Goal: Task Accomplishment & Management: Manage account settings

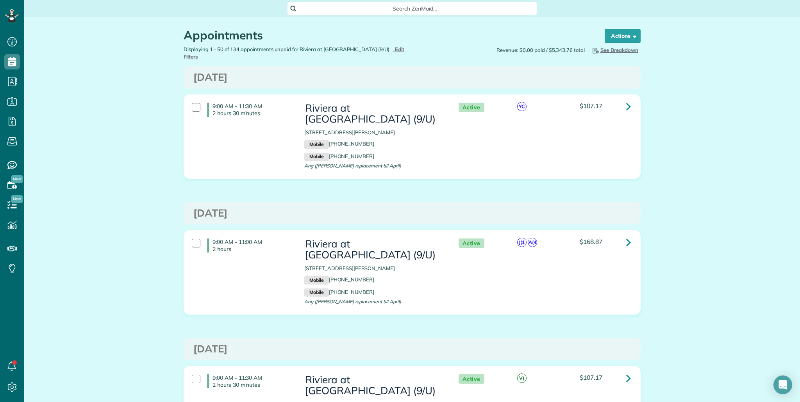
scroll to position [4, 4]
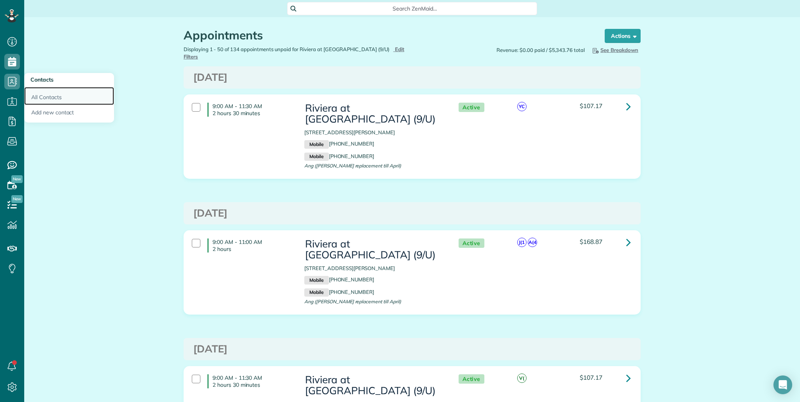
click at [52, 97] on link "All Contacts" at bounding box center [69, 96] width 90 height 18
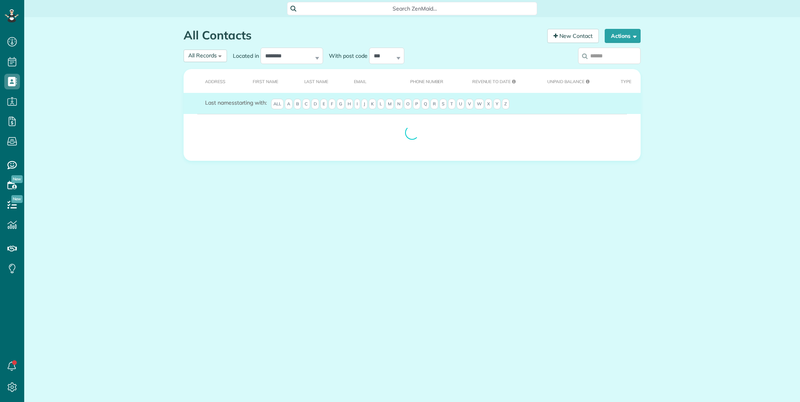
scroll to position [4, 4]
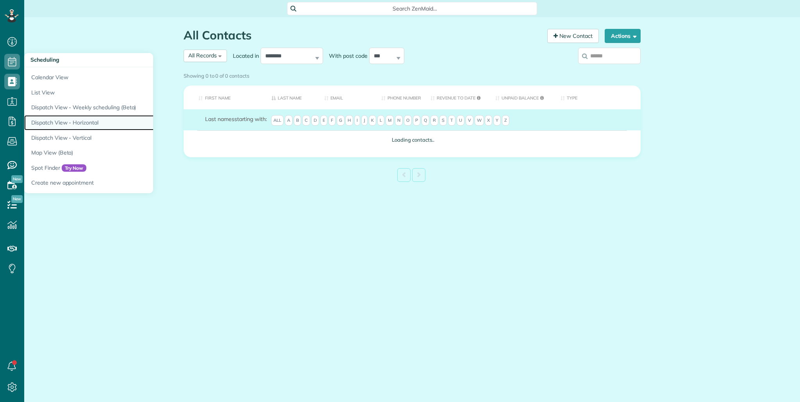
click at [72, 123] on link "Dispatch View - Horizontal" at bounding box center [121, 122] width 195 height 15
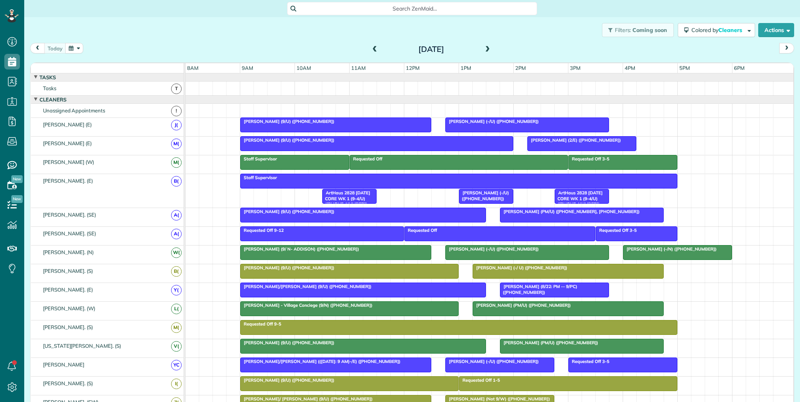
scroll to position [402, 24]
click at [74, 45] on button "button" at bounding box center [74, 48] width 18 height 11
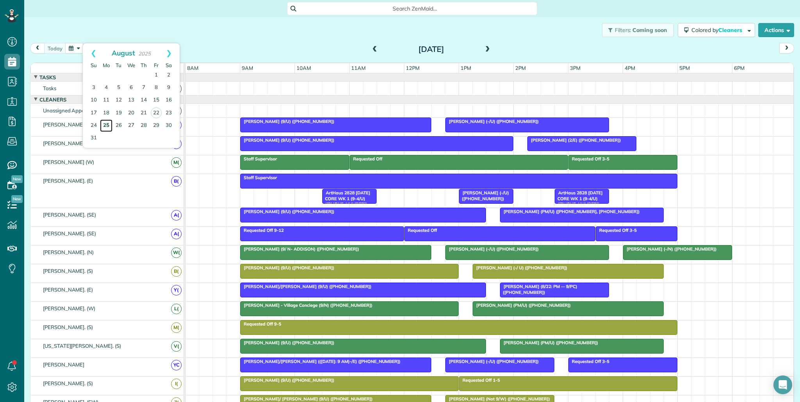
click at [110, 126] on link "25" at bounding box center [106, 126] width 13 height 13
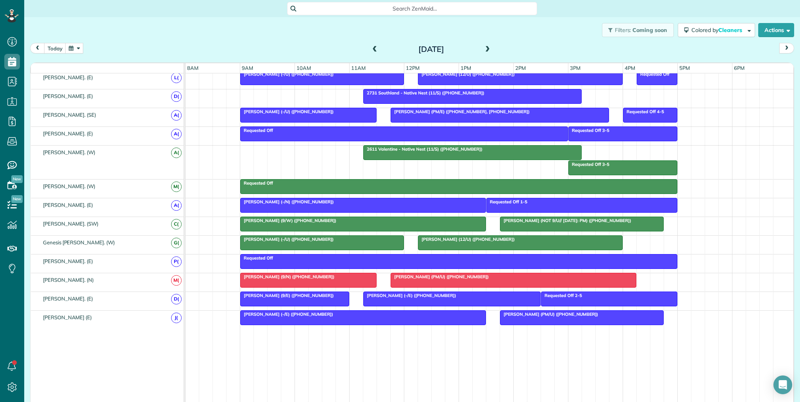
scroll to position [353, 0]
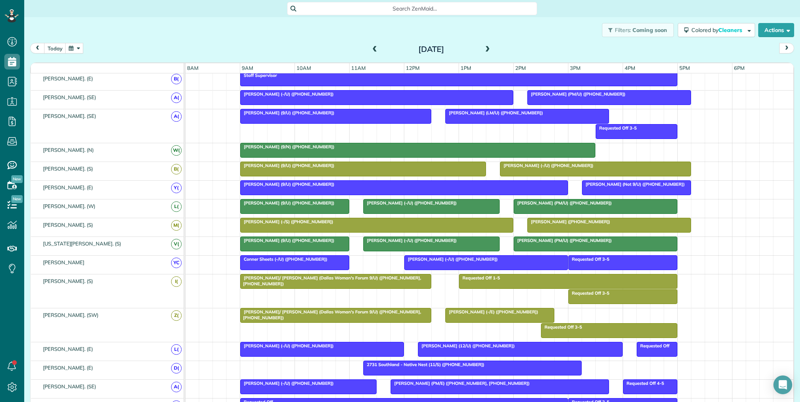
click at [492, 48] on div "Monday Aug 25, 2025" at bounding box center [431, 49] width 125 height 13
click at [488, 48] on span at bounding box center [487, 49] width 9 height 7
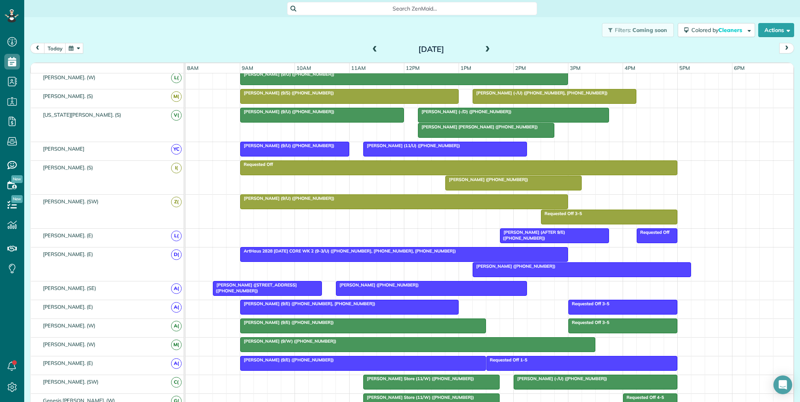
click at [361, 203] on div at bounding box center [404, 202] width 327 height 14
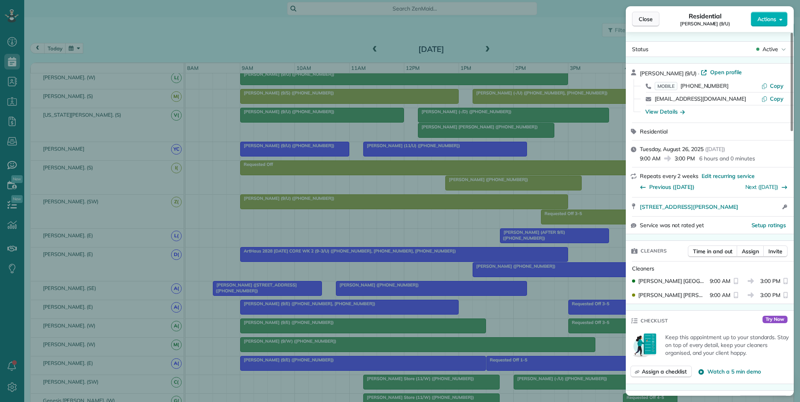
click at [645, 20] on span "Close" at bounding box center [646, 19] width 14 height 8
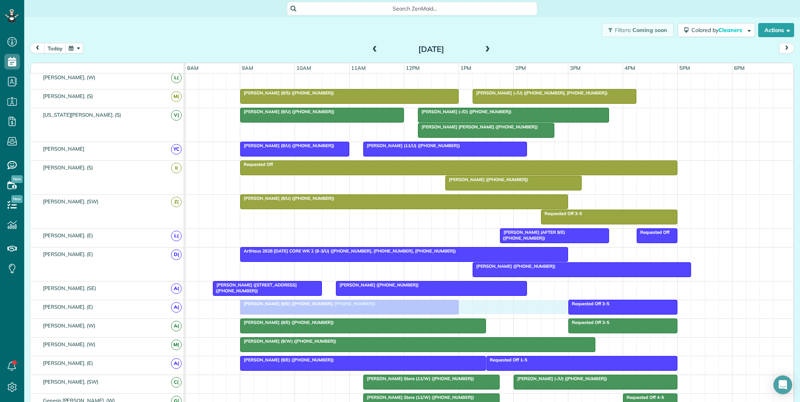
drag, startPoint x: 358, startPoint y: 78, endPoint x: 361, endPoint y: 311, distance: 233.3
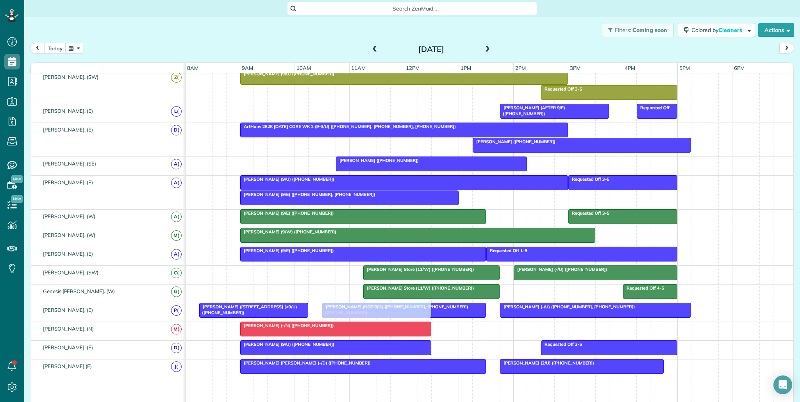
drag, startPoint x: 231, startPoint y: 165, endPoint x: 347, endPoint y: 310, distance: 185.5
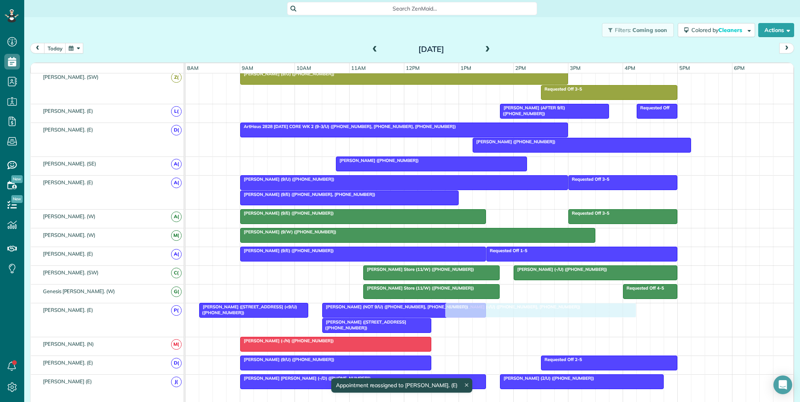
drag, startPoint x: 524, startPoint y: 311, endPoint x: 465, endPoint y: 319, distance: 59.9
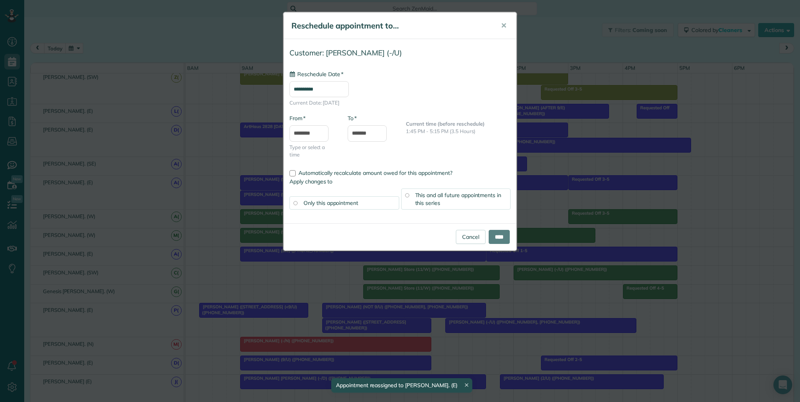
type input "**********"
click at [494, 241] on input "****" at bounding box center [499, 237] width 21 height 14
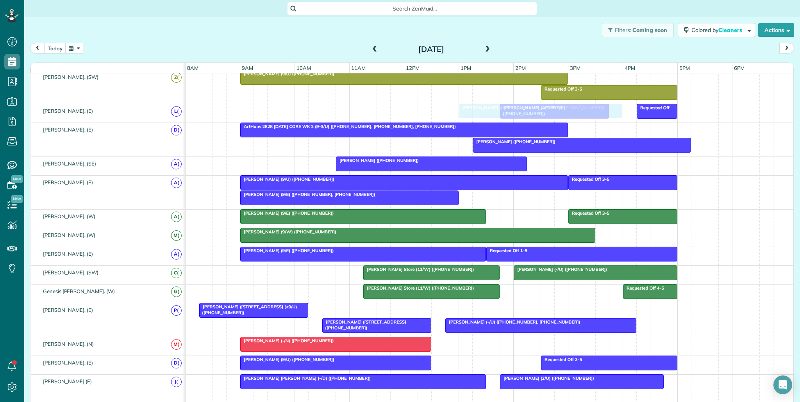
drag, startPoint x: 385, startPoint y: 314, endPoint x: 522, endPoint y: 118, distance: 239.0
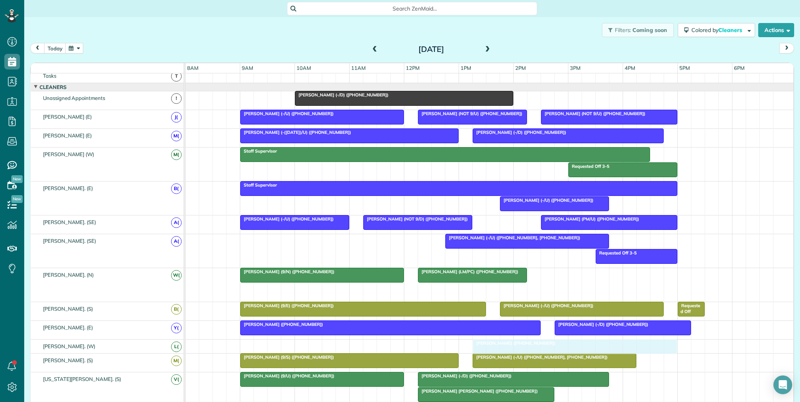
drag, startPoint x: 559, startPoint y: 288, endPoint x: 558, endPoint y: 341, distance: 53.5
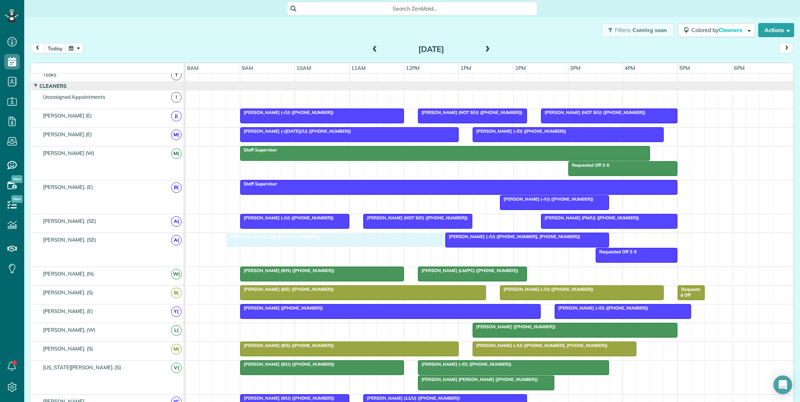
scroll to position [17, 0]
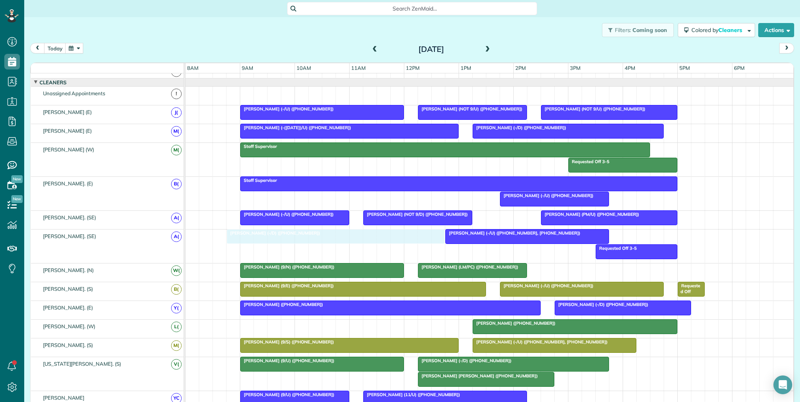
drag, startPoint x: 353, startPoint y: 94, endPoint x: 290, endPoint y: 249, distance: 167.6
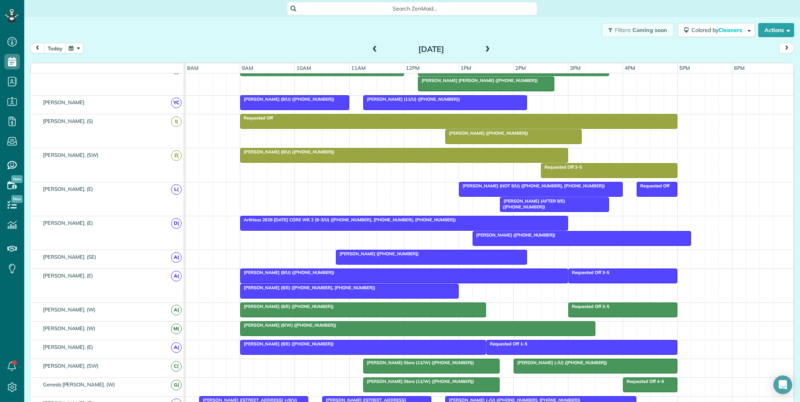
scroll to position [313, 0]
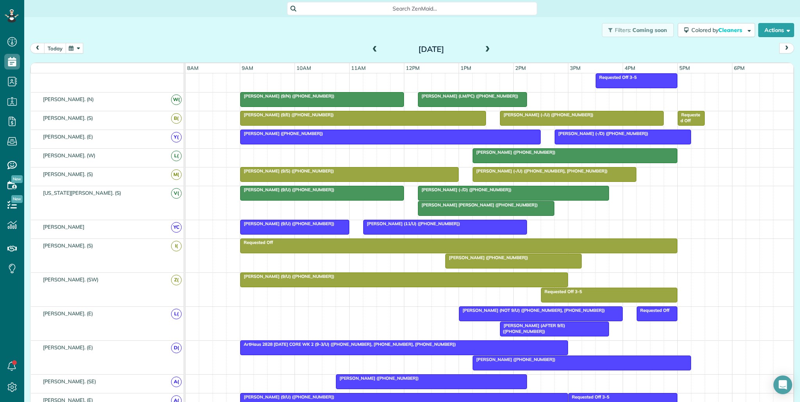
click at [54, 48] on button "today" at bounding box center [55, 48] width 22 height 11
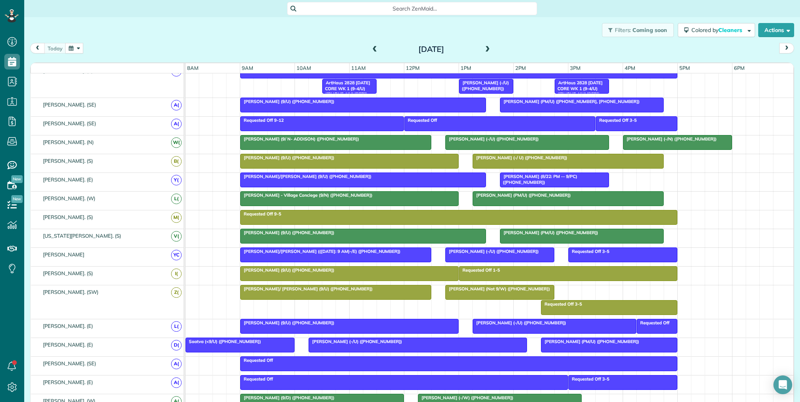
scroll to position [149, 0]
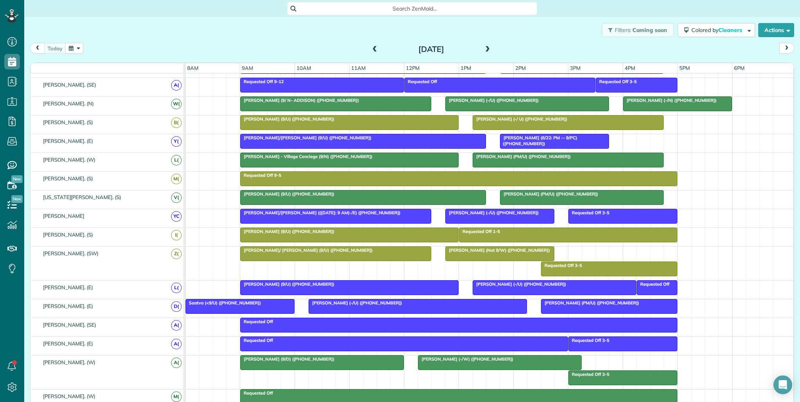
click at [489, 50] on span at bounding box center [487, 49] width 9 height 7
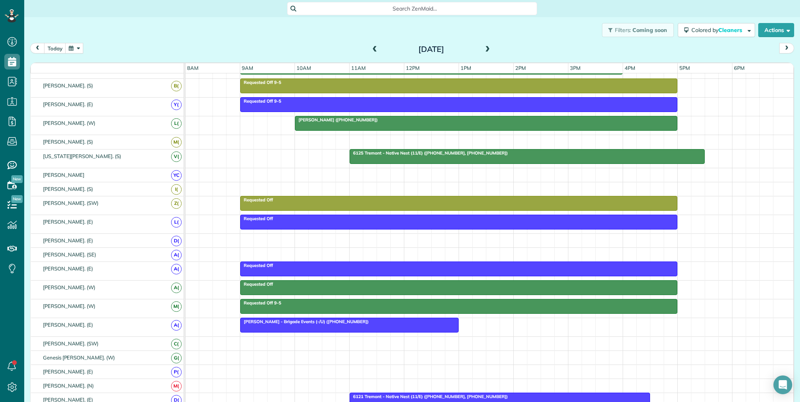
scroll to position [155, 0]
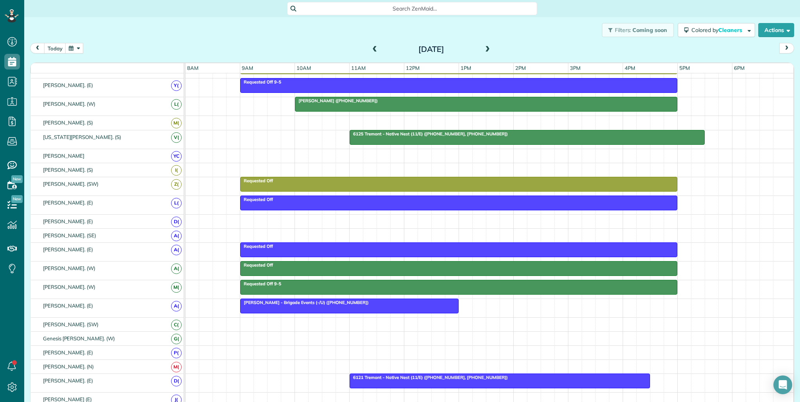
click at [75, 50] on button "button" at bounding box center [74, 48] width 18 height 11
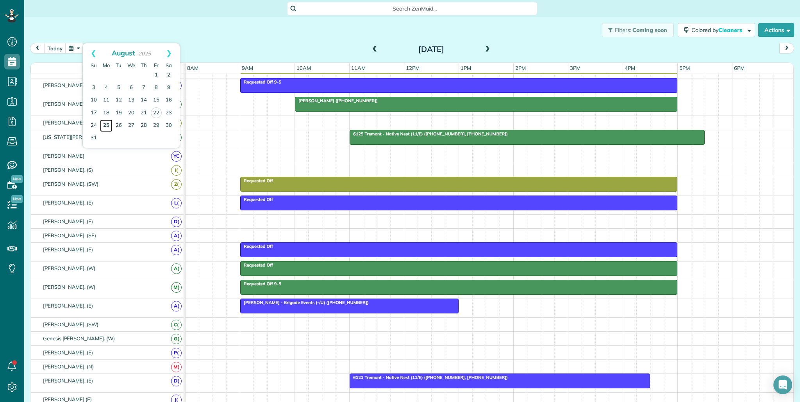
click at [106, 126] on link "25" at bounding box center [106, 126] width 13 height 13
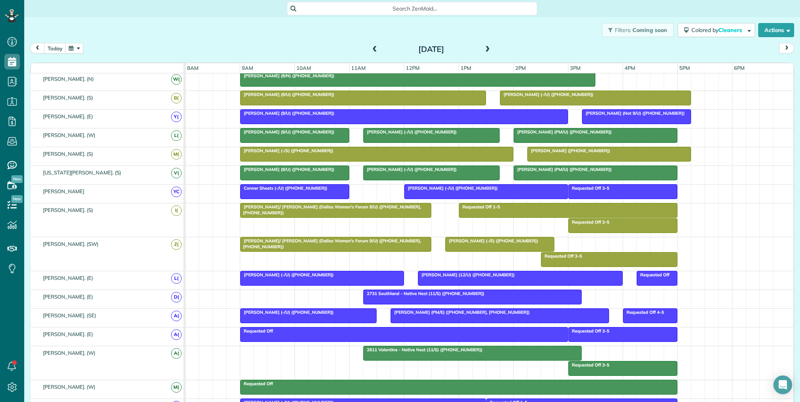
scroll to position [166, 0]
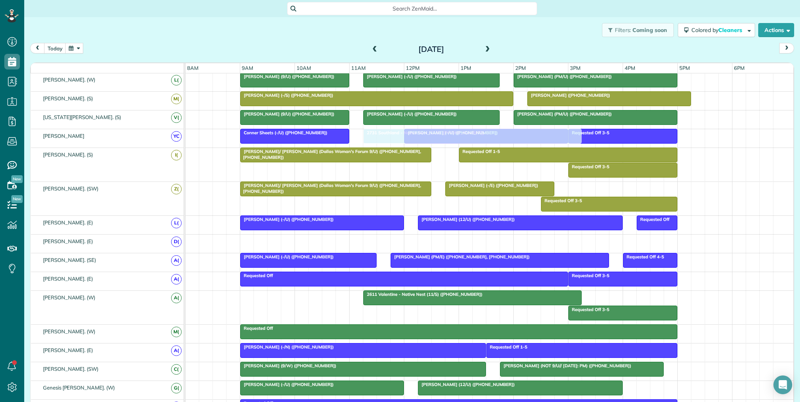
drag, startPoint x: 381, startPoint y: 240, endPoint x: 383, endPoint y: 142, distance: 98.1
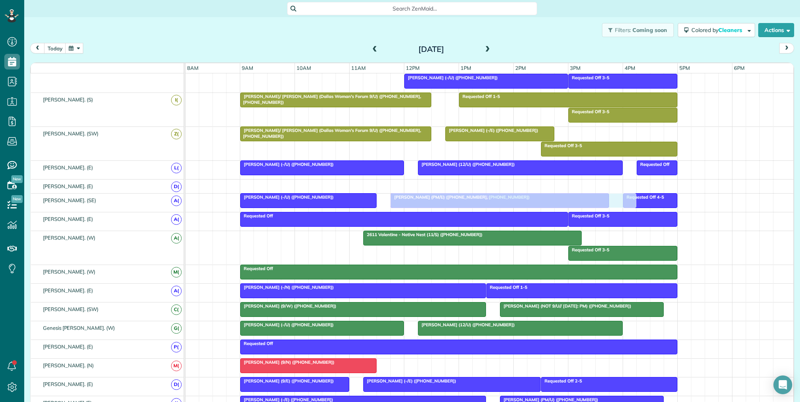
drag, startPoint x: 433, startPoint y: 369, endPoint x: 436, endPoint y: 202, distance: 166.5
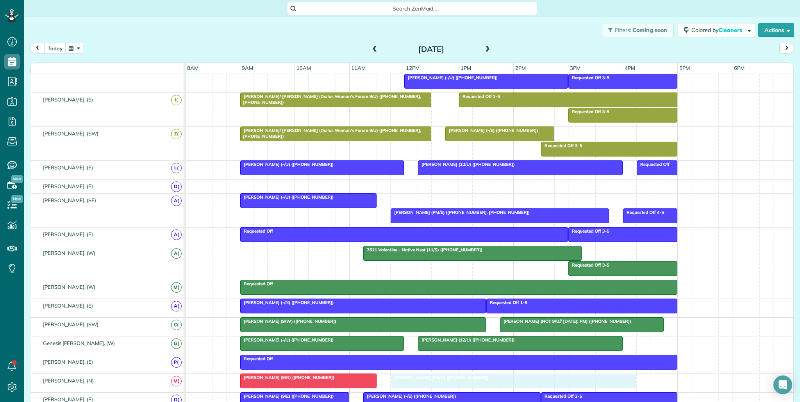
drag, startPoint x: 438, startPoint y: 199, endPoint x: 436, endPoint y: 376, distance: 177.0
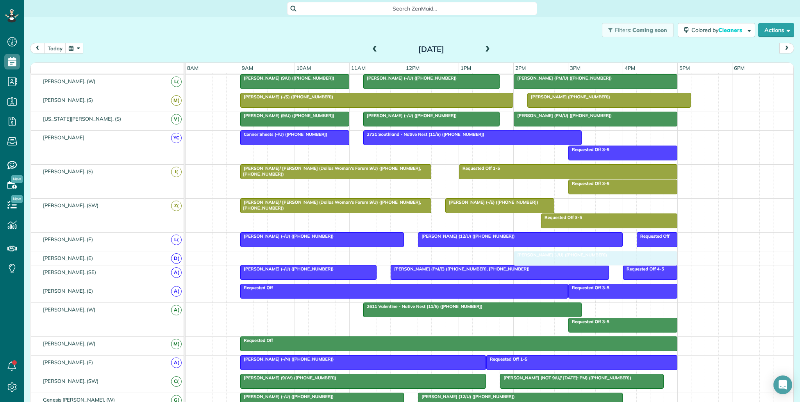
drag, startPoint x: 438, startPoint y: 154, endPoint x: 542, endPoint y: 254, distance: 143.7
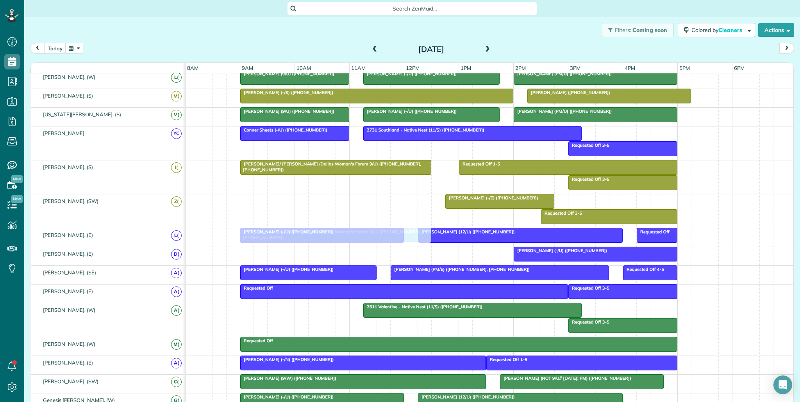
drag, startPoint x: 337, startPoint y: 203, endPoint x: 338, endPoint y: 235, distance: 32.0
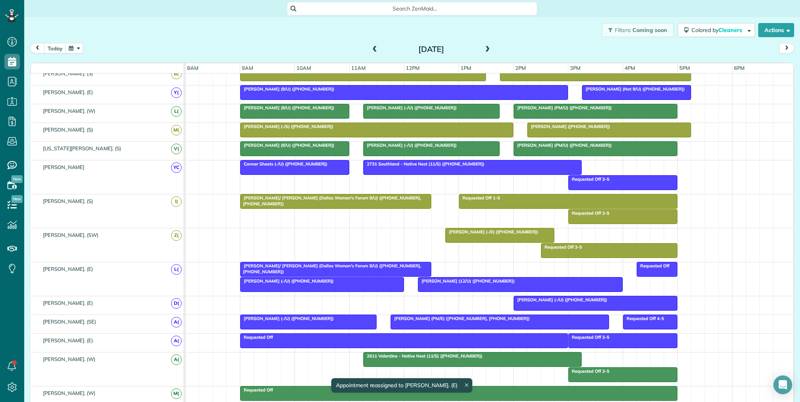
click at [472, 279] on span "Kyle Turner (12/U) (+14695562037)" at bounding box center [466, 281] width 97 height 5
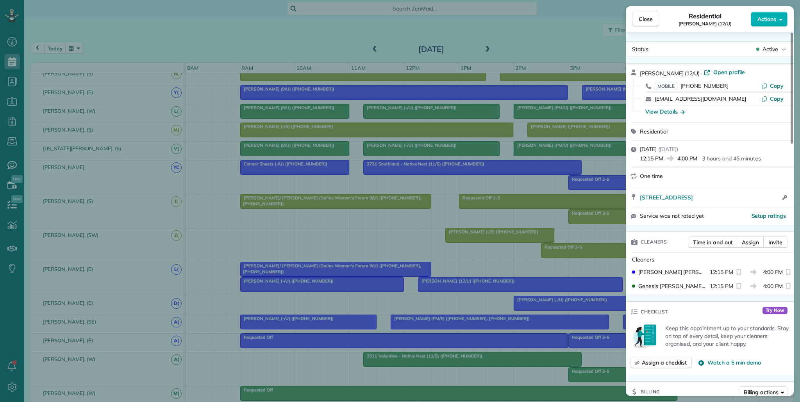
drag, startPoint x: 643, startPoint y: 22, endPoint x: 643, endPoint y: 28, distance: 5.9
click at [643, 22] on span "Close" at bounding box center [646, 19] width 14 height 8
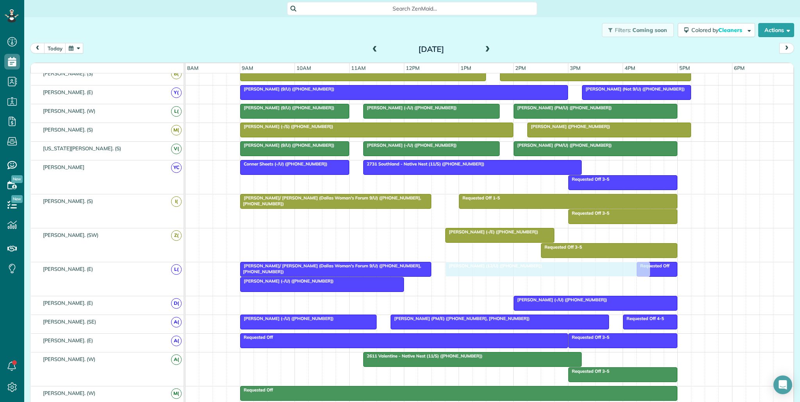
drag, startPoint x: 522, startPoint y: 283, endPoint x: 548, endPoint y: 277, distance: 26.7
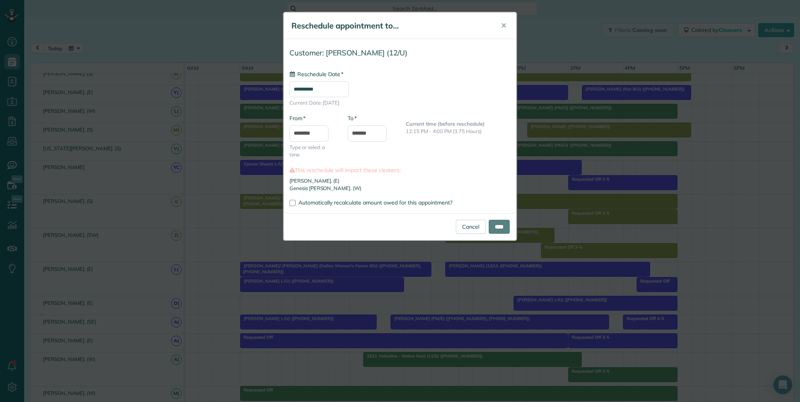
type input "**********"
click at [502, 232] on input "****" at bounding box center [499, 227] width 21 height 14
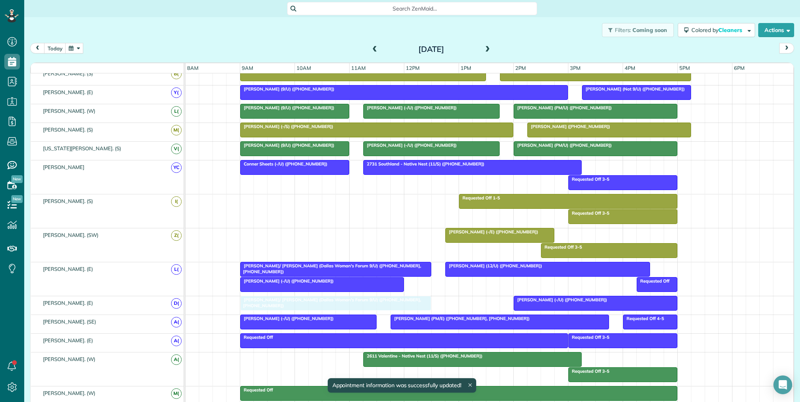
drag, startPoint x: 302, startPoint y: 204, endPoint x: 303, endPoint y: 315, distance: 110.6
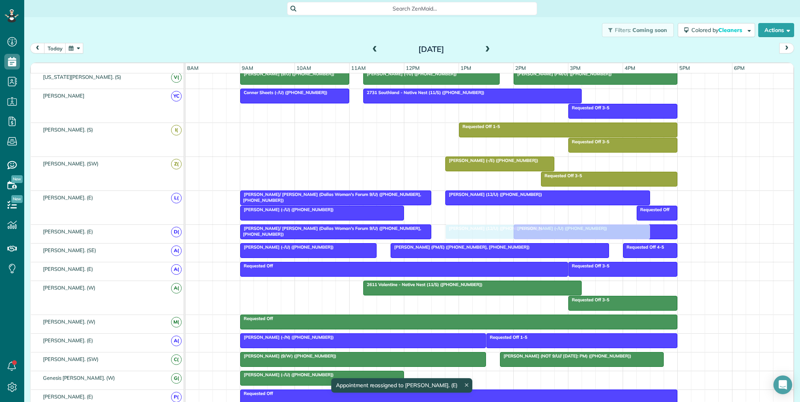
drag, startPoint x: 494, startPoint y: 378, endPoint x: 490, endPoint y: 230, distance: 148.5
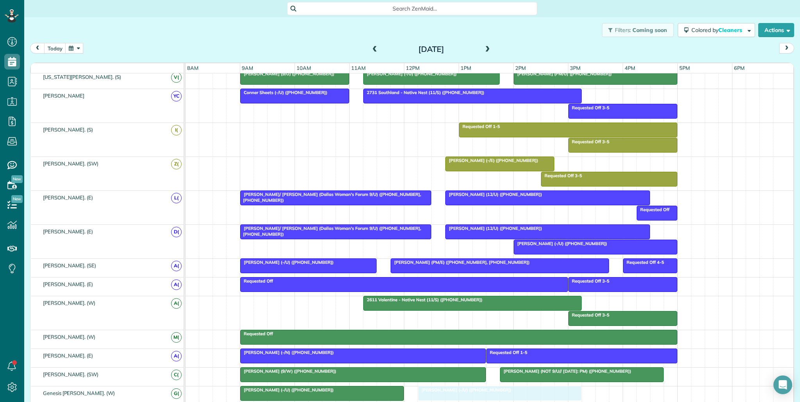
drag, startPoint x: 337, startPoint y: 216, endPoint x: 512, endPoint y: 401, distance: 254.3
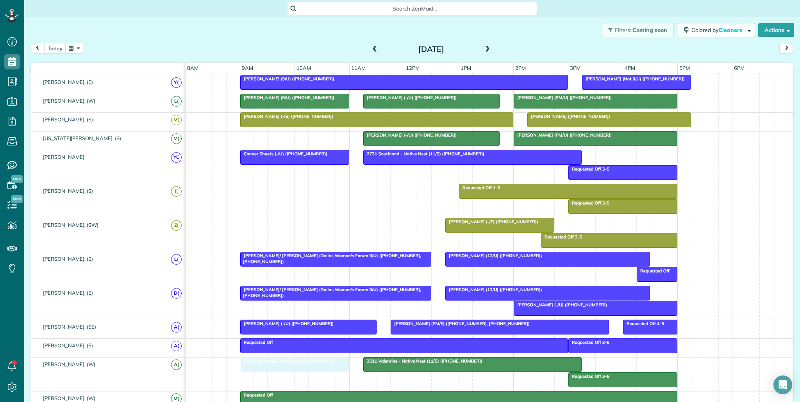
drag, startPoint x: 275, startPoint y: 140, endPoint x: 281, endPoint y: 373, distance: 233.0
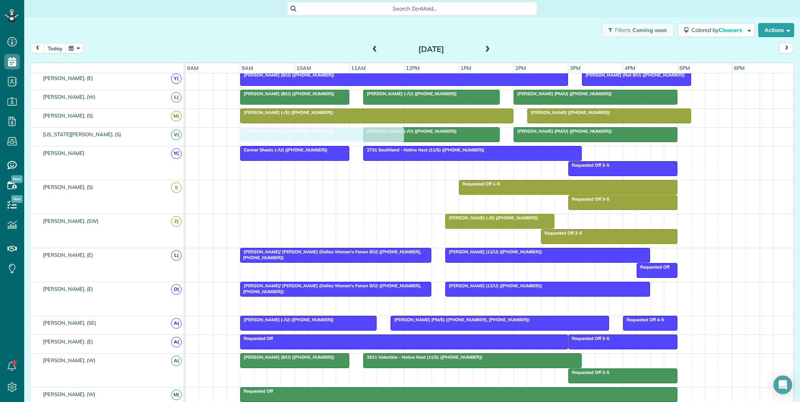
drag, startPoint x: 546, startPoint y: 295, endPoint x: 275, endPoint y: 132, distance: 316.6
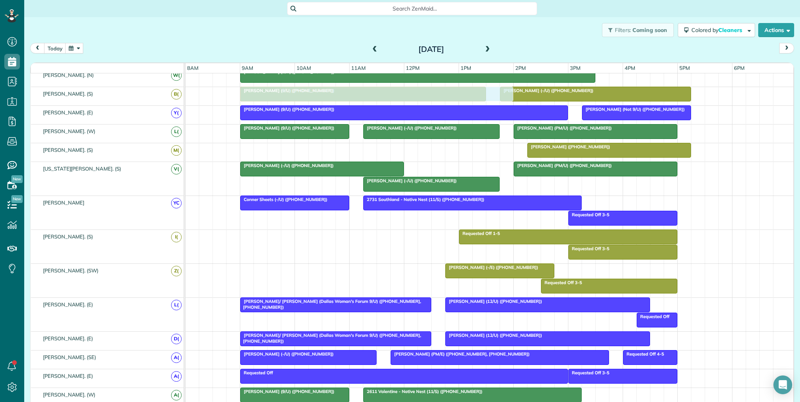
drag, startPoint x: 387, startPoint y: 152, endPoint x: 392, endPoint y: 104, distance: 49.2
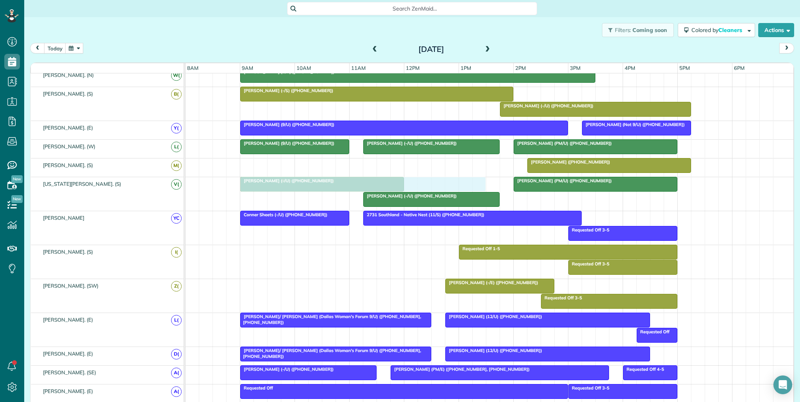
drag, startPoint x: 371, startPoint y: 114, endPoint x: 370, endPoint y: 184, distance: 69.6
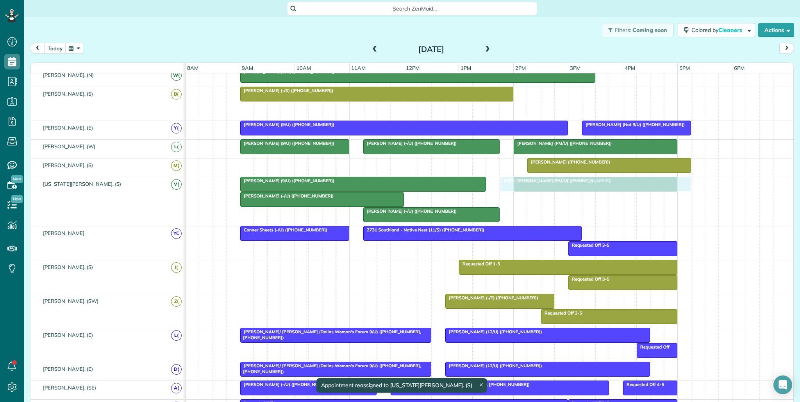
drag, startPoint x: 514, startPoint y: 115, endPoint x: 515, endPoint y: 190, distance: 74.6
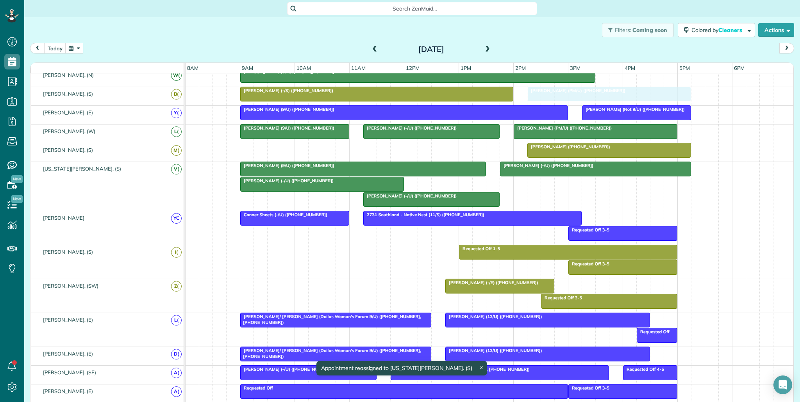
drag, startPoint x: 536, startPoint y: 189, endPoint x: 546, endPoint y: 105, distance: 84.6
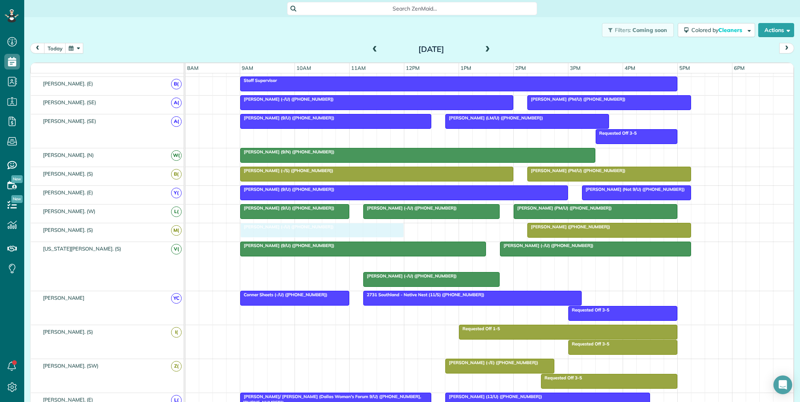
drag, startPoint x: 310, startPoint y: 261, endPoint x: 312, endPoint y: 230, distance: 31.7
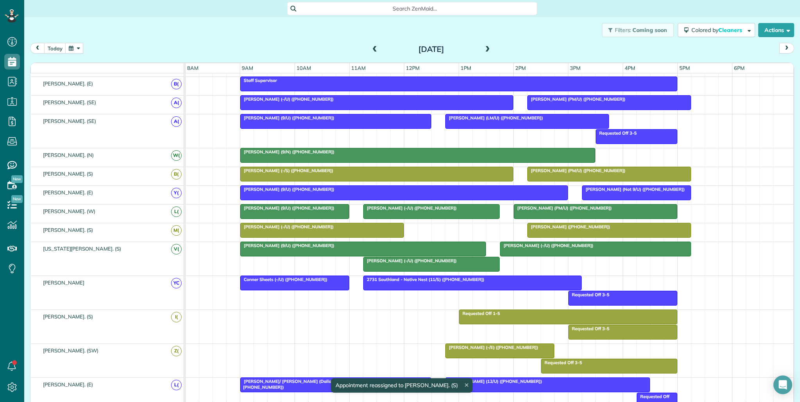
click at [487, 47] on span at bounding box center [487, 49] width 9 height 7
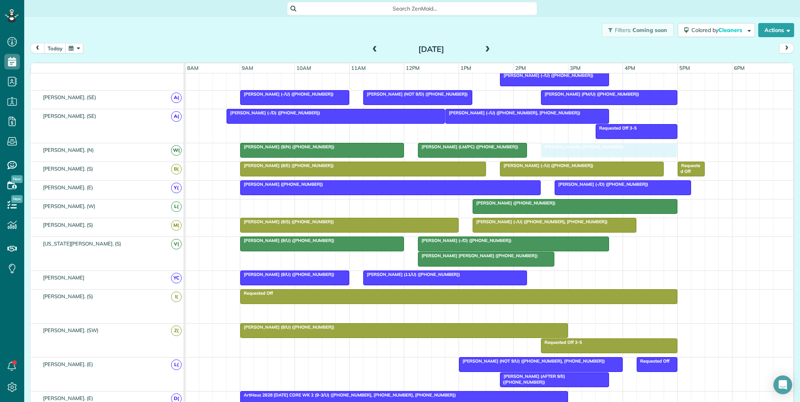
drag, startPoint x: 467, startPoint y: 312, endPoint x: 562, endPoint y: 160, distance: 179.4
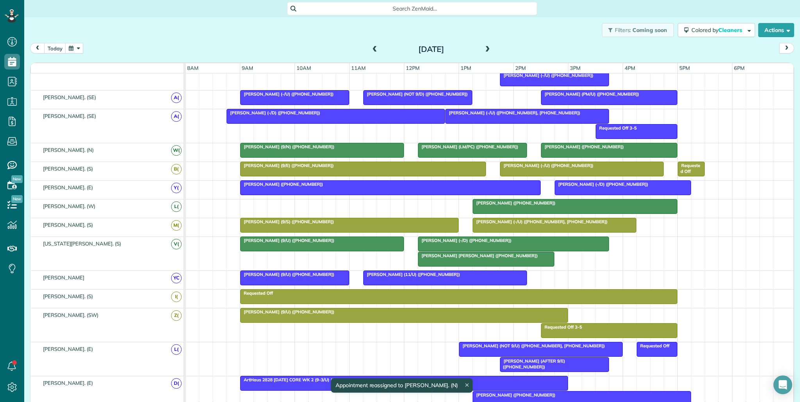
click at [510, 120] on div at bounding box center [527, 116] width 163 height 14
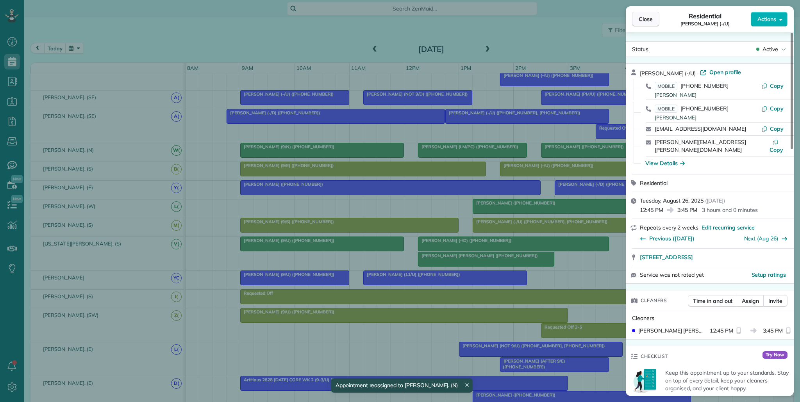
click at [644, 20] on span "Close" at bounding box center [646, 19] width 14 height 8
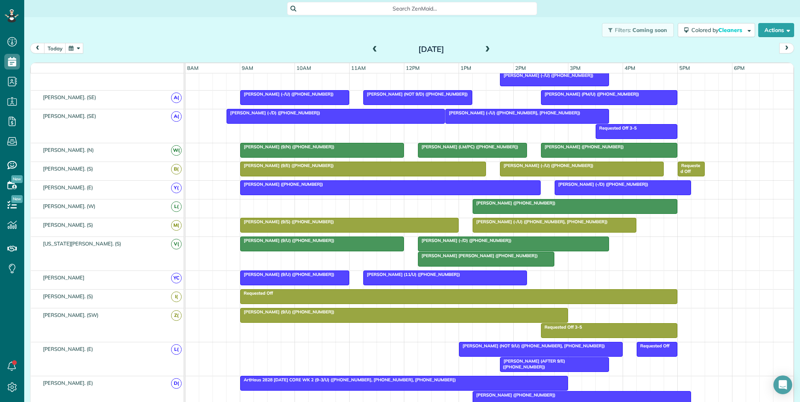
click at [555, 225] on div at bounding box center [554, 225] width 163 height 14
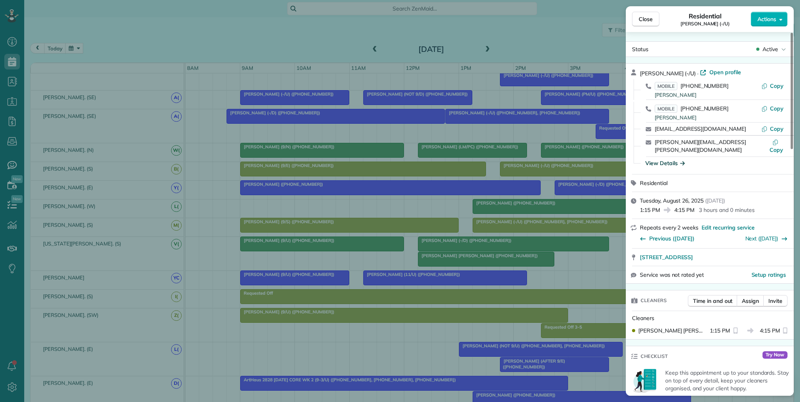
click at [671, 159] on div "View Details" at bounding box center [665, 163] width 39 height 8
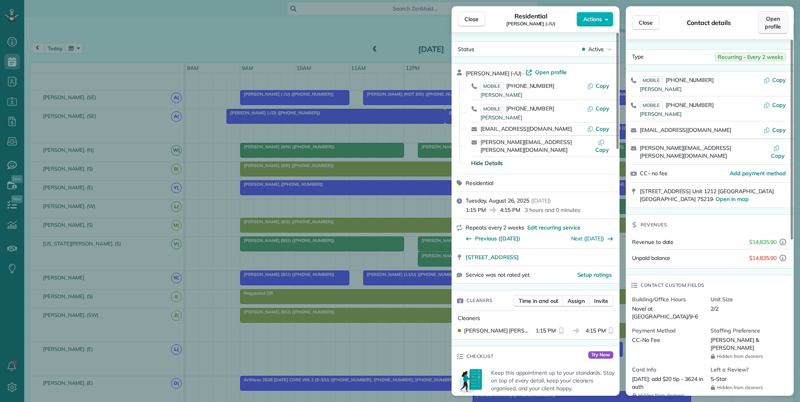
click at [776, 25] on span "Open profile" at bounding box center [773, 23] width 16 height 16
drag, startPoint x: 475, startPoint y: 23, endPoint x: 322, endPoint y: 21, distance: 152.8
click at [475, 23] on button "Close" at bounding box center [471, 19] width 27 height 15
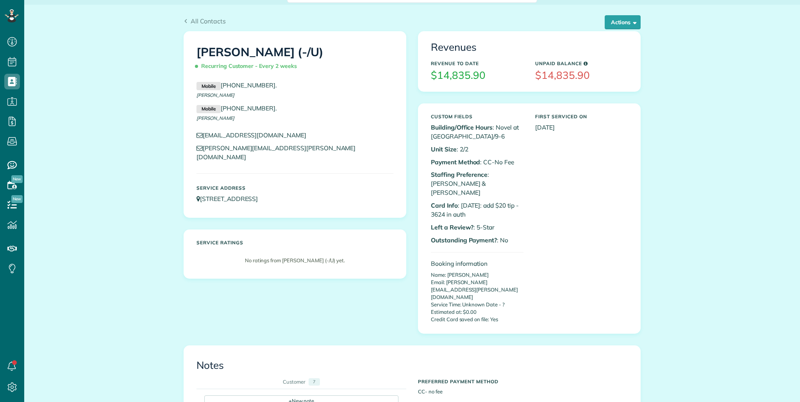
scroll to position [467, 0]
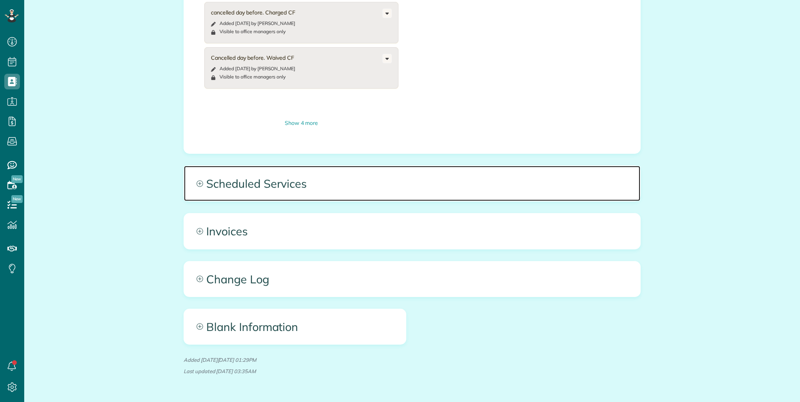
click at [352, 166] on span "Scheduled Services" at bounding box center [412, 183] width 456 height 35
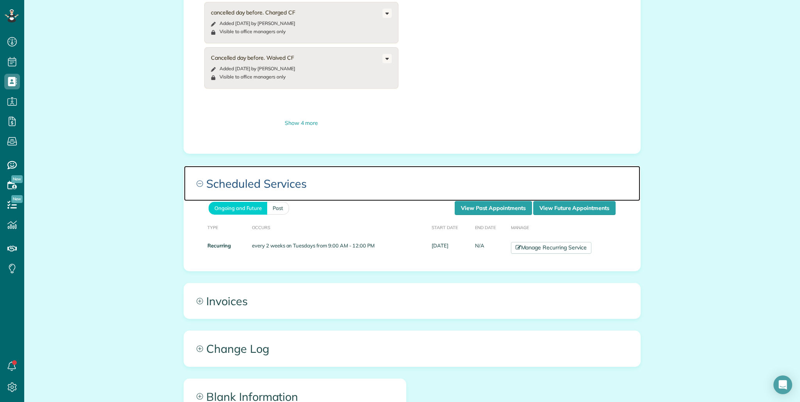
scroll to position [0, 0]
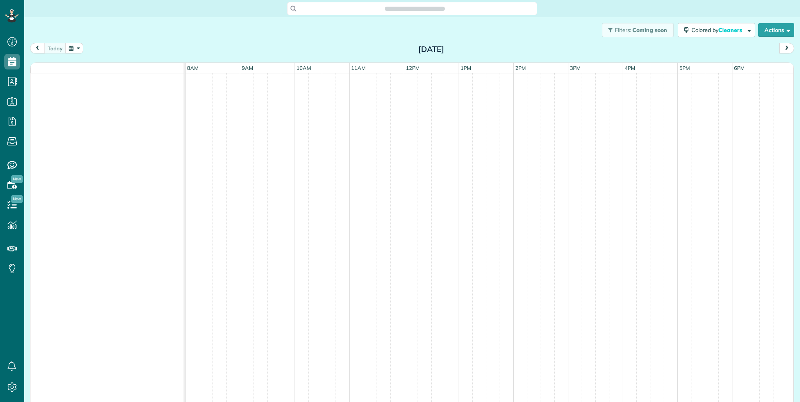
scroll to position [4, 4]
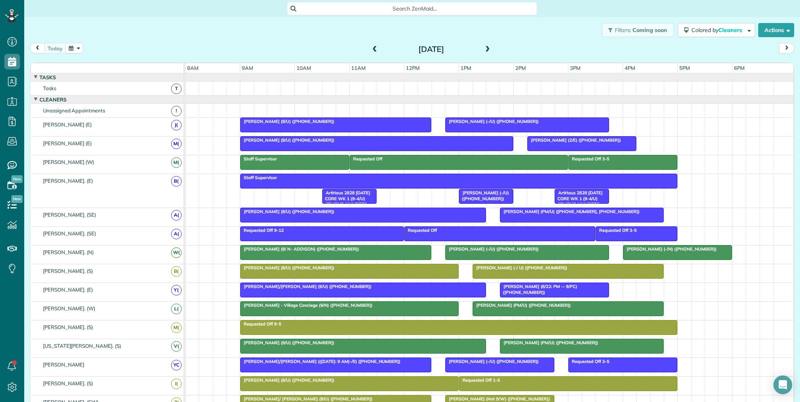
click at [75, 47] on button "button" at bounding box center [74, 48] width 18 height 11
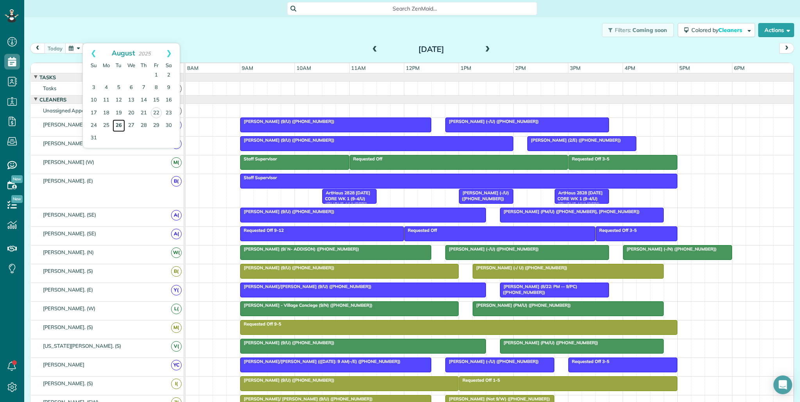
click at [117, 125] on link "26" at bounding box center [119, 126] width 13 height 13
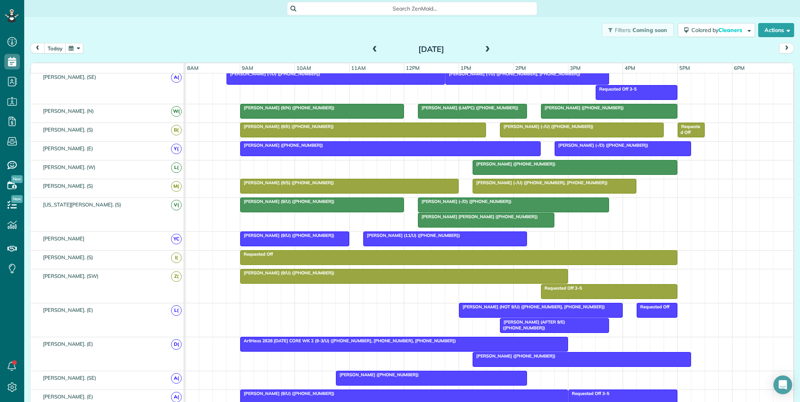
scroll to position [0, 0]
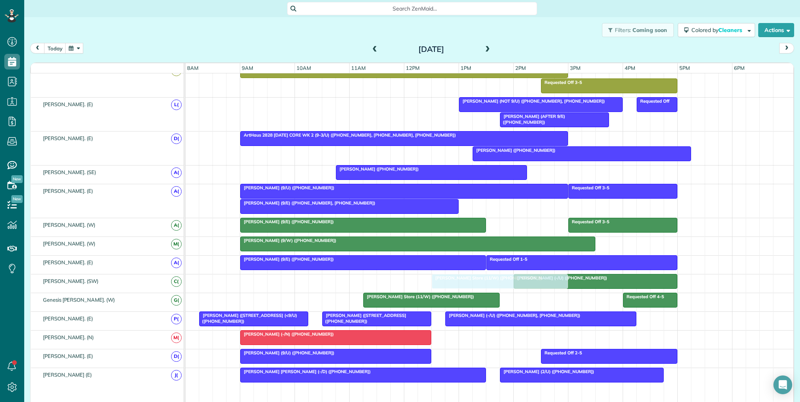
drag, startPoint x: 451, startPoint y: 289, endPoint x: 522, endPoint y: 294, distance: 71.7
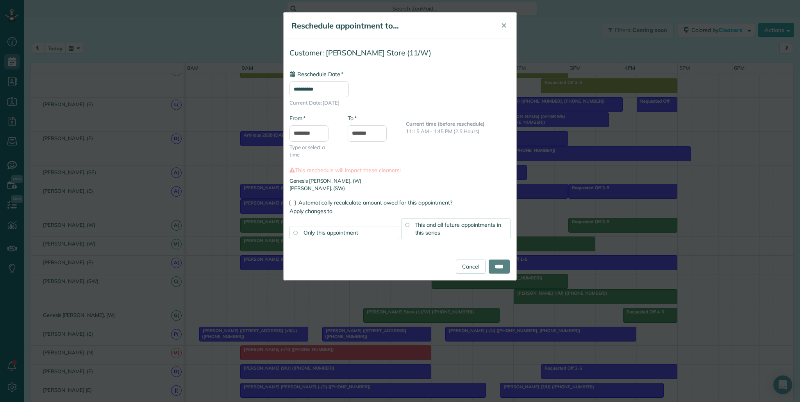
type input "**********"
click at [504, 268] on input "****" at bounding box center [499, 267] width 21 height 14
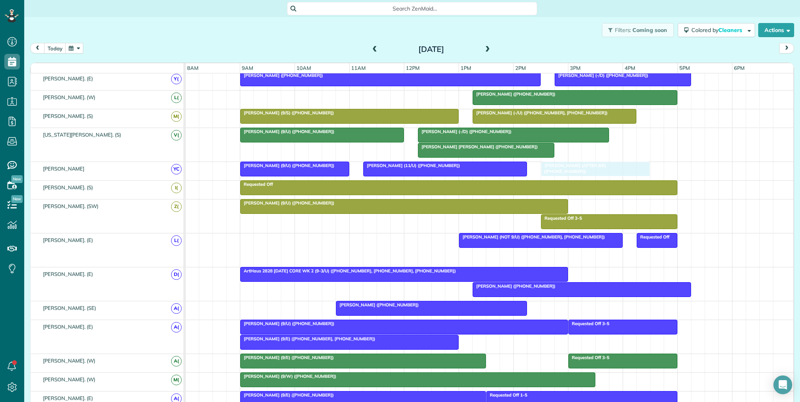
drag, startPoint x: 521, startPoint y: 255, endPoint x: 563, endPoint y: 175, distance: 90.4
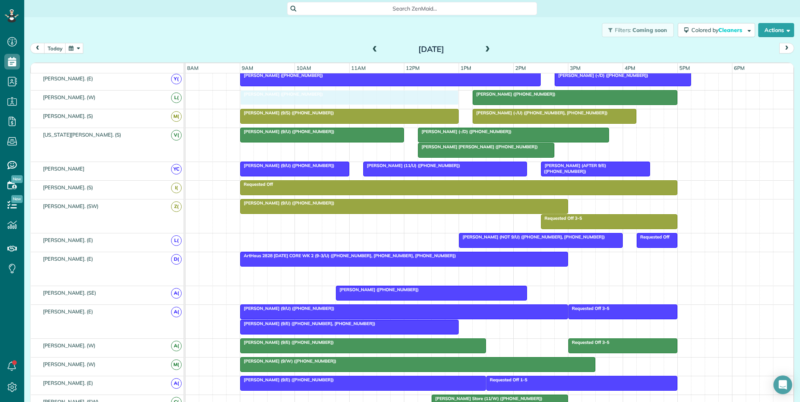
drag, startPoint x: 583, startPoint y: 279, endPoint x: 346, endPoint y: 102, distance: 295.4
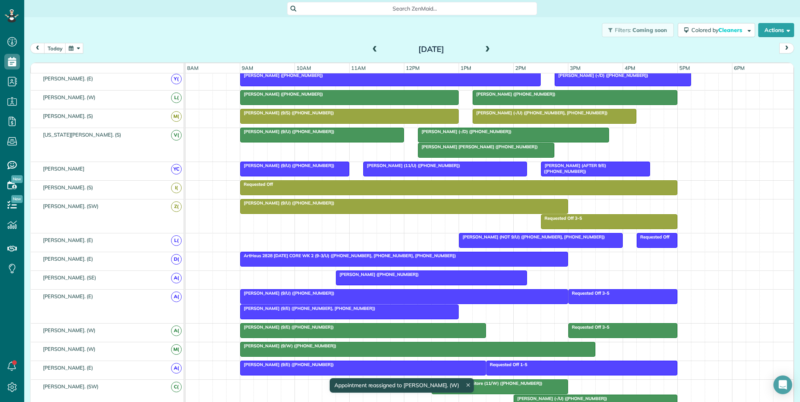
click at [348, 100] on div at bounding box center [350, 98] width 218 height 14
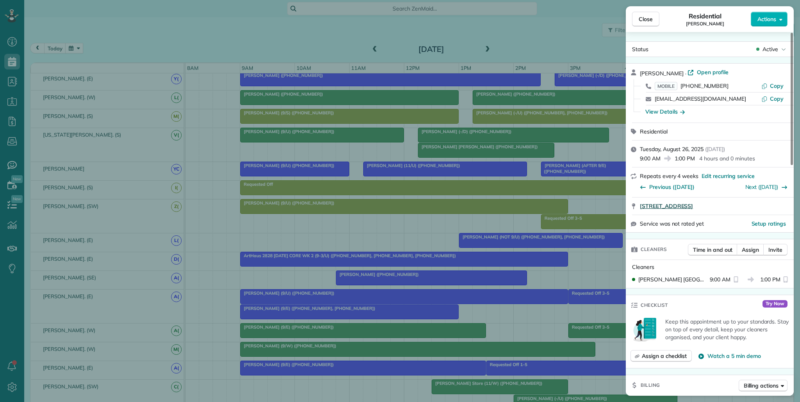
click at [693, 205] on span "5346 Monticello Avenue Dallas TX 75206" at bounding box center [666, 206] width 53 height 8
click at [0, 0] on div "Close Residential Sheela Ziari Actions Status Active Sheela Ziari · Open profil…" at bounding box center [400, 201] width 800 height 402
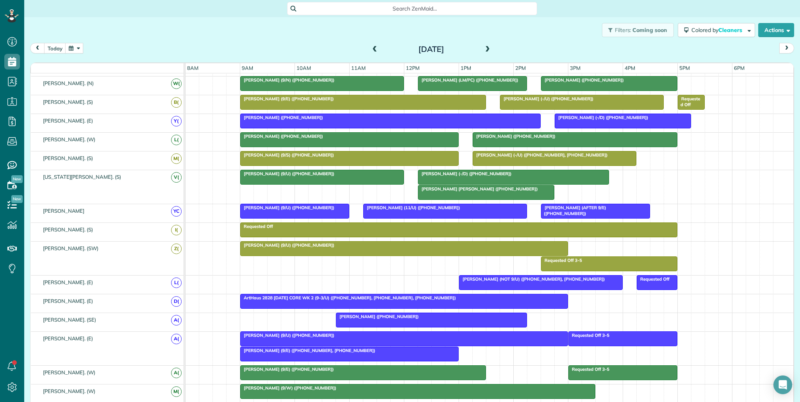
scroll to position [199, 0]
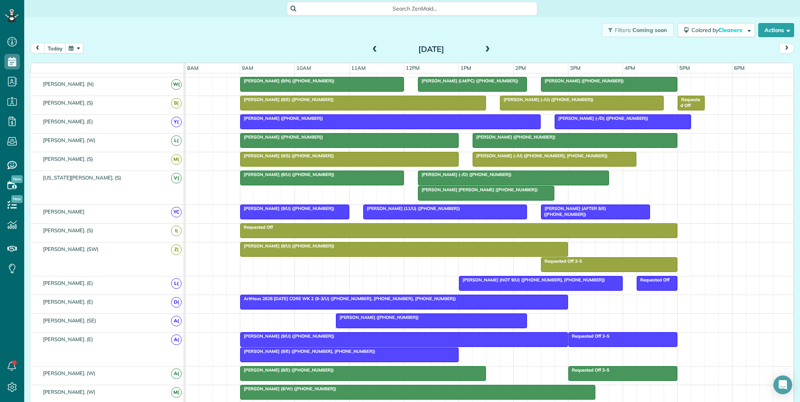
click at [374, 47] on span at bounding box center [375, 49] width 9 height 7
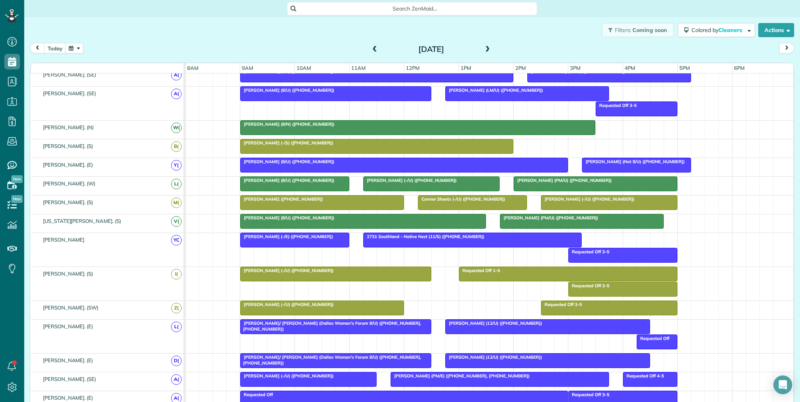
scroll to position [168, 0]
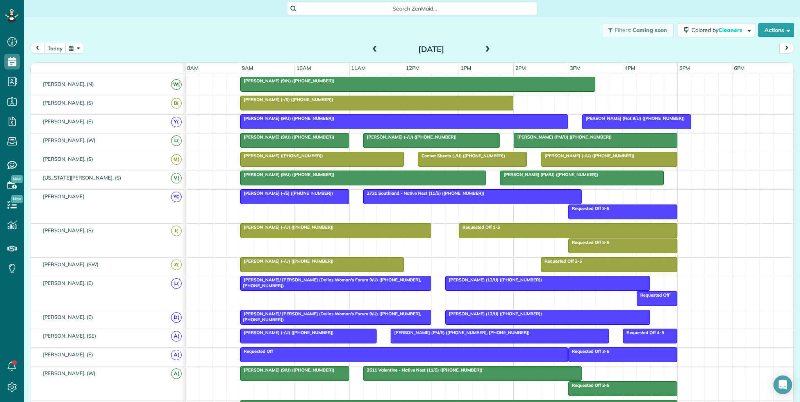
click at [488, 51] on span at bounding box center [487, 49] width 9 height 7
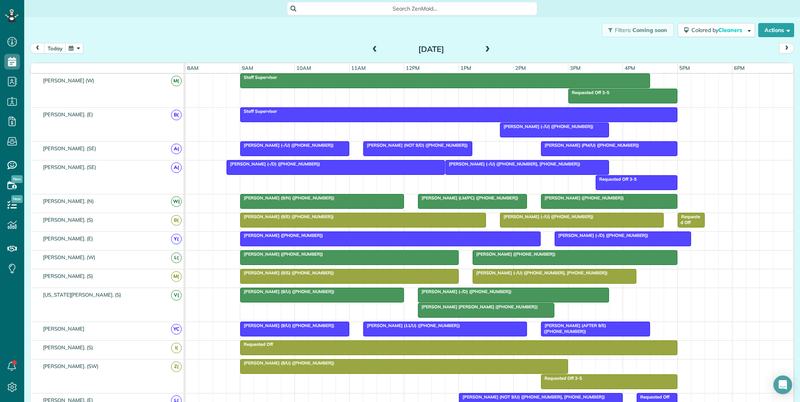
scroll to position [68, 0]
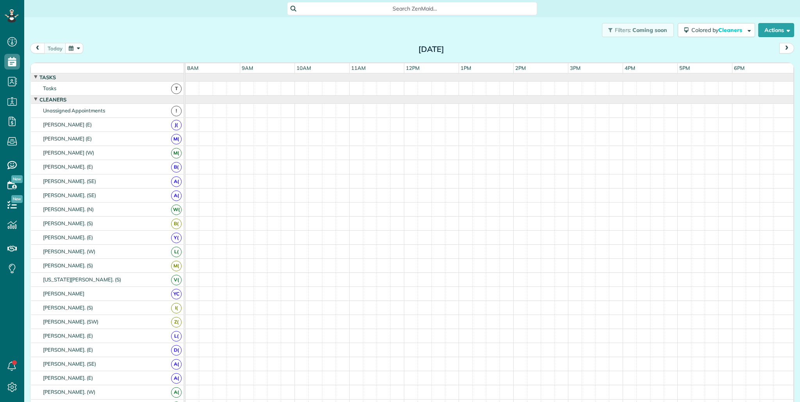
scroll to position [4, 4]
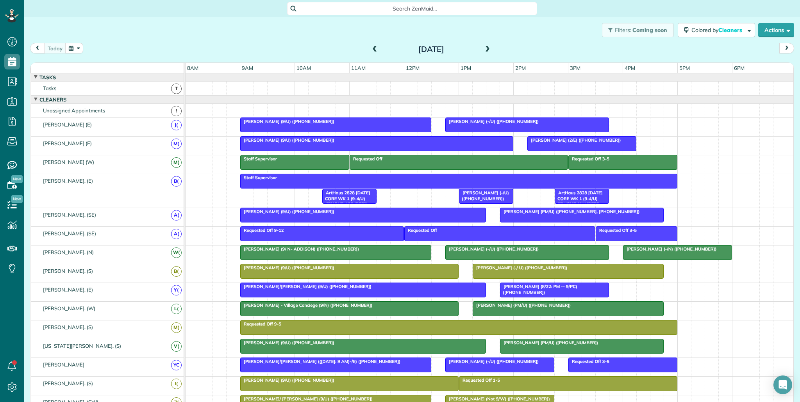
click at [75, 48] on button "button" at bounding box center [74, 48] width 18 height 11
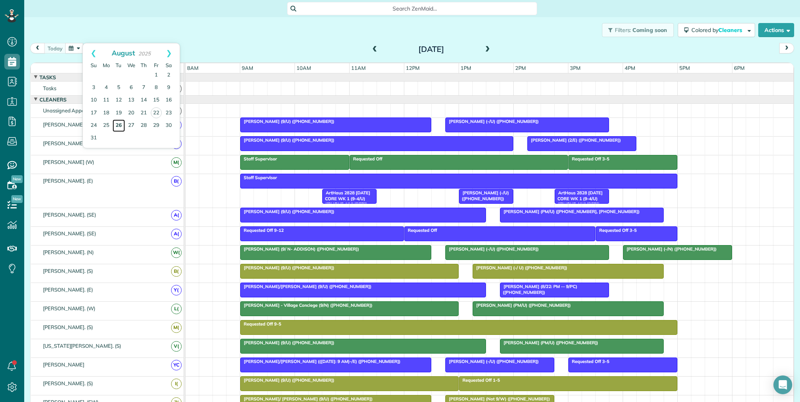
click at [118, 126] on link "26" at bounding box center [119, 126] width 13 height 13
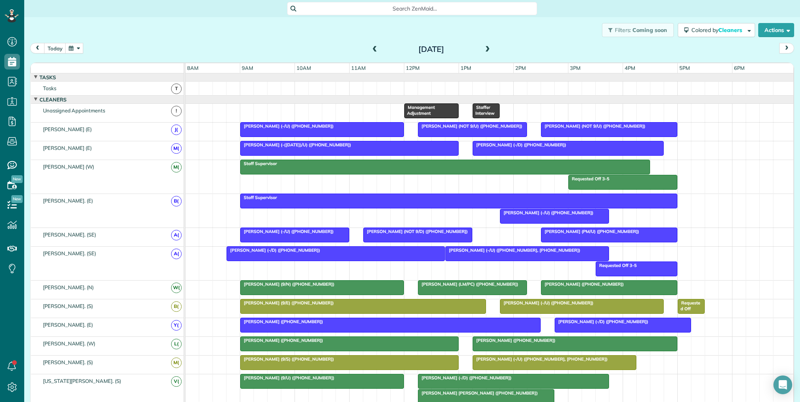
click at [436, 110] on div "Management Adjustment" at bounding box center [432, 110] width 50 height 11
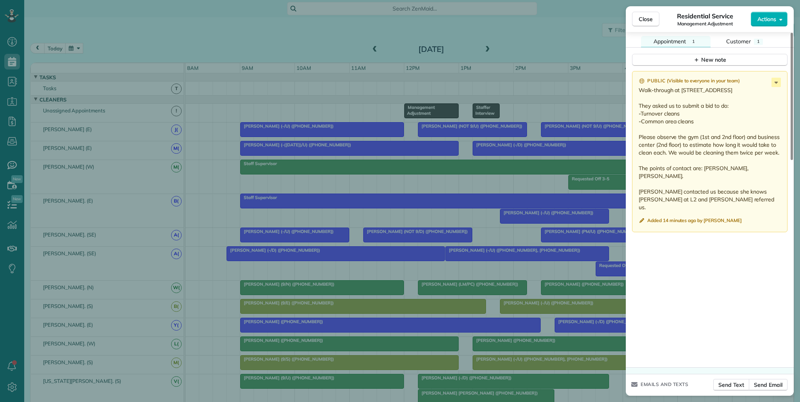
scroll to position [637, 0]
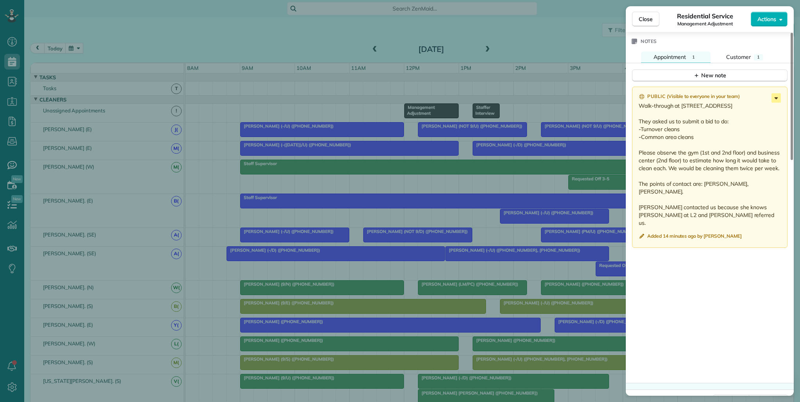
click at [776, 98] on icon at bounding box center [777, 98] width 4 height 2
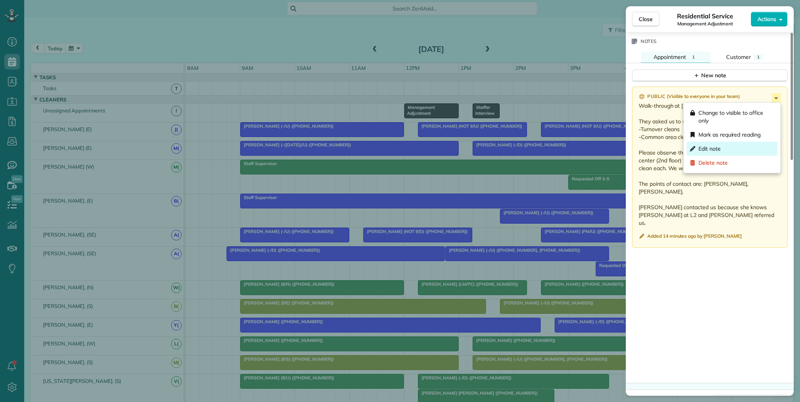
click at [760, 145] on div "Edit note" at bounding box center [732, 149] width 91 height 14
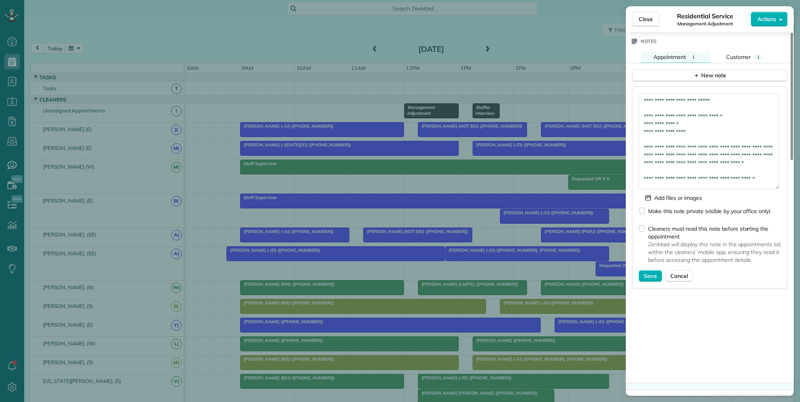
drag, startPoint x: 778, startPoint y: 113, endPoint x: 742, endPoint y: 180, distance: 75.5
click at [749, 187] on textarea "**********" at bounding box center [709, 141] width 141 height 96
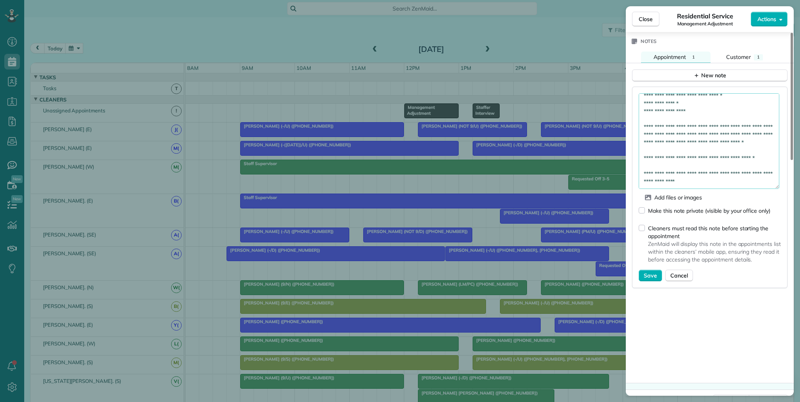
click at [689, 123] on textarea "**********" at bounding box center [709, 141] width 141 height 96
type textarea "**********"
click at [651, 275] on span "Save" at bounding box center [650, 276] width 13 height 8
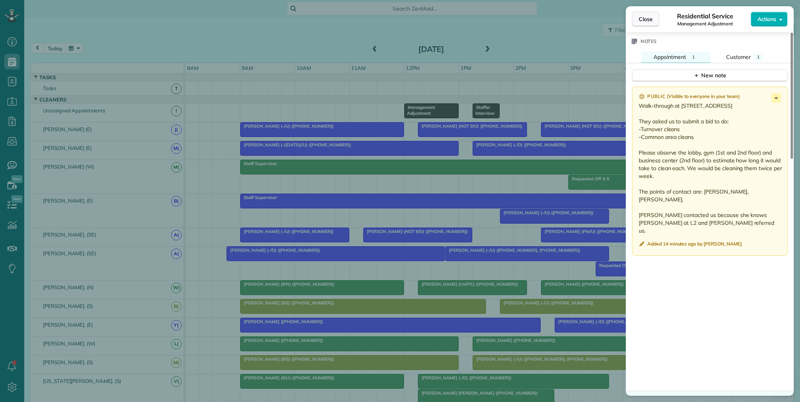
click at [649, 24] on button "Close" at bounding box center [645, 19] width 27 height 15
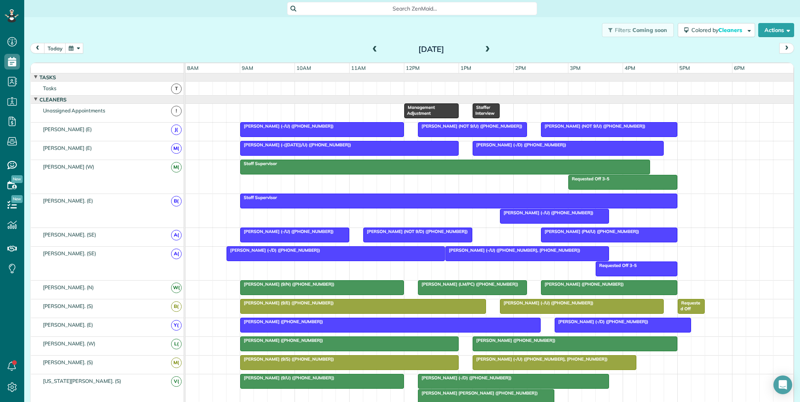
click at [496, 383] on div at bounding box center [514, 382] width 190 height 14
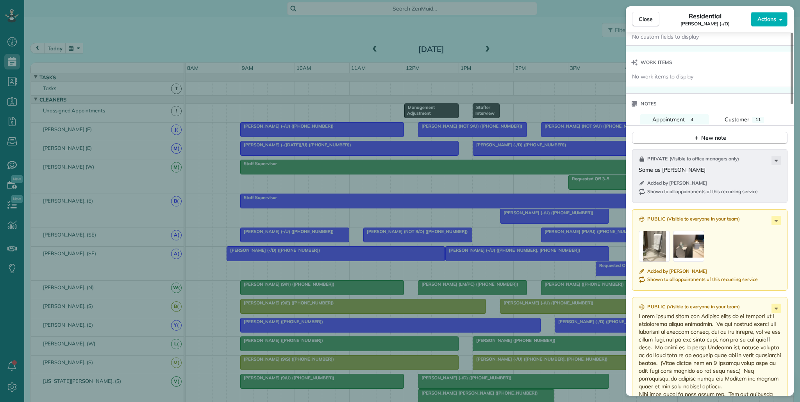
scroll to position [615, 0]
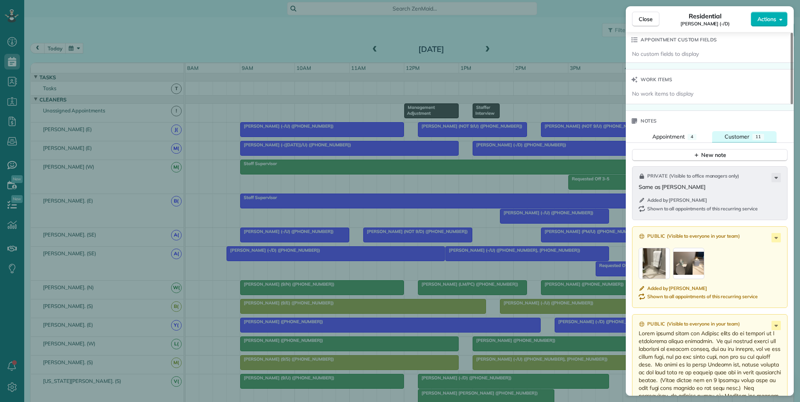
click at [733, 133] on span "Customer" at bounding box center [737, 136] width 25 height 7
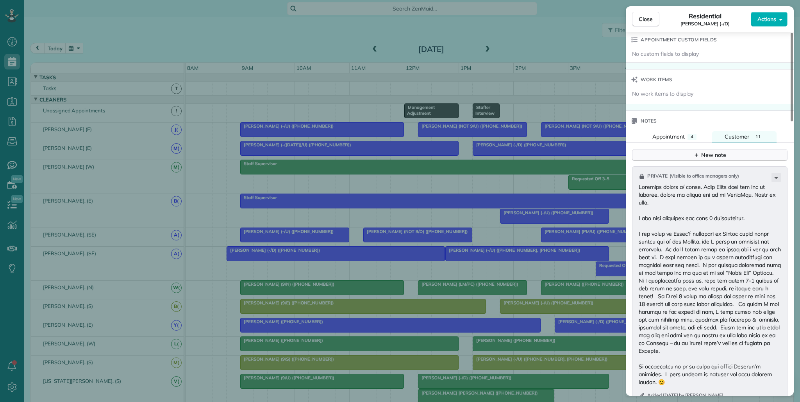
click at [710, 151] on div "New note" at bounding box center [710, 155] width 33 height 8
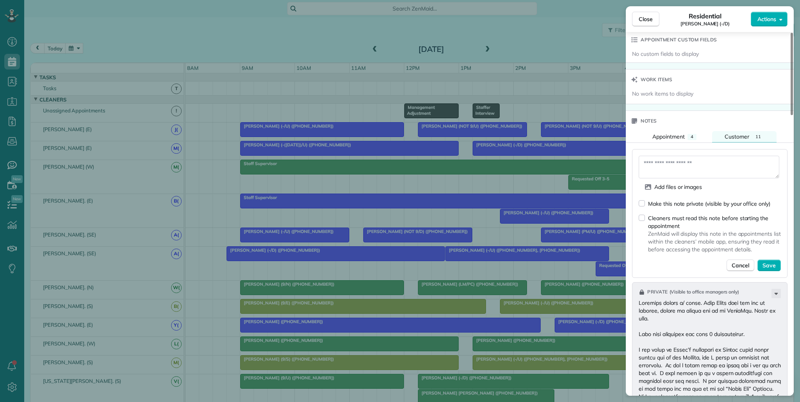
click at [692, 215] on div "Cleaners must read this note before starting the appointment" at bounding box center [714, 223] width 133 height 16
click at [677, 156] on textarea at bounding box center [709, 167] width 141 height 23
type textarea "**********"
click at [674, 215] on div "Cleaners must read this note before starting the appointment" at bounding box center [714, 223] width 133 height 16
click at [669, 200] on div "Make this note private (visible by your office only)" at bounding box center [709, 204] width 122 height 8
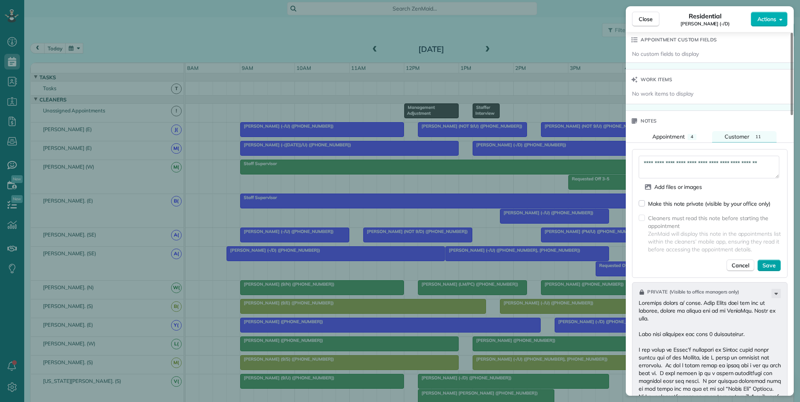
click at [765, 262] on span "Save" at bounding box center [769, 266] width 13 height 8
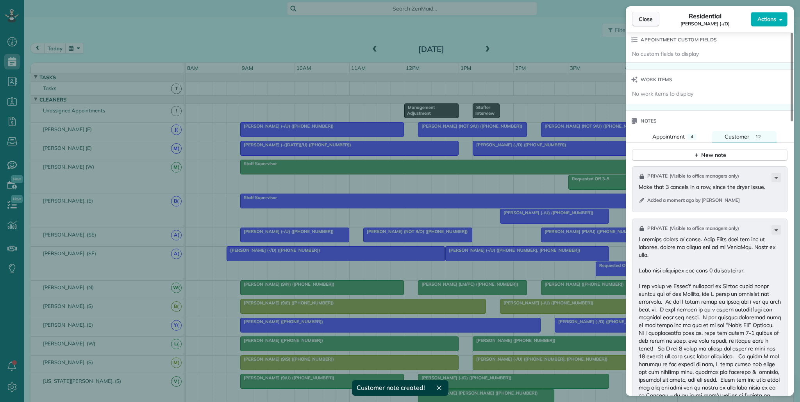
click at [646, 25] on button "Close" at bounding box center [645, 19] width 27 height 15
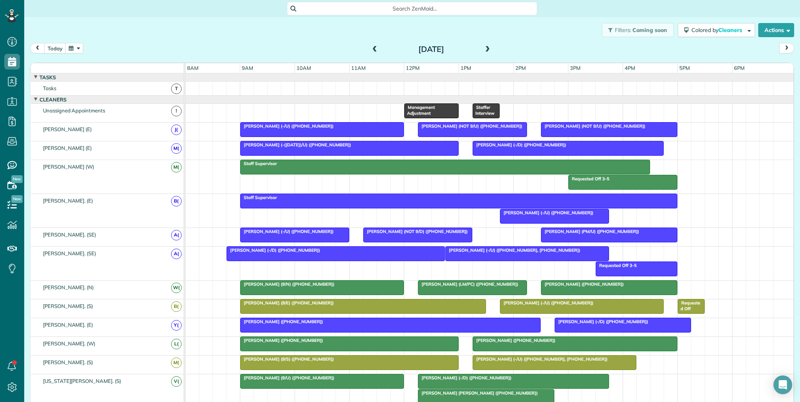
click at [521, 380] on div "[PERSON_NAME] (-/D) ([PHONE_NUMBER])" at bounding box center [513, 378] width 186 height 5
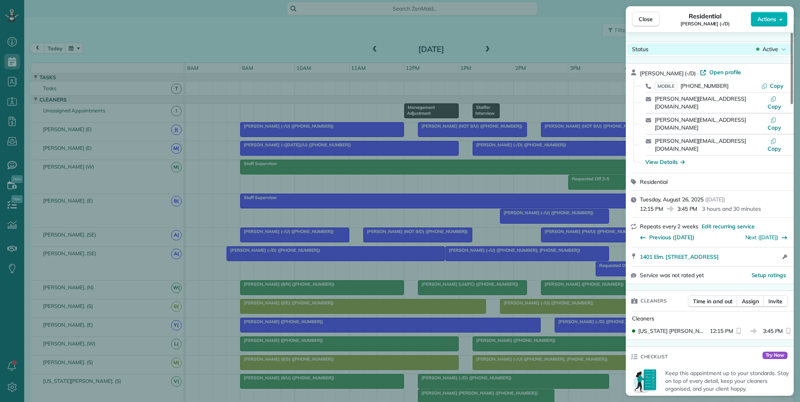
click at [767, 47] on span "Active" at bounding box center [771, 49] width 16 height 8
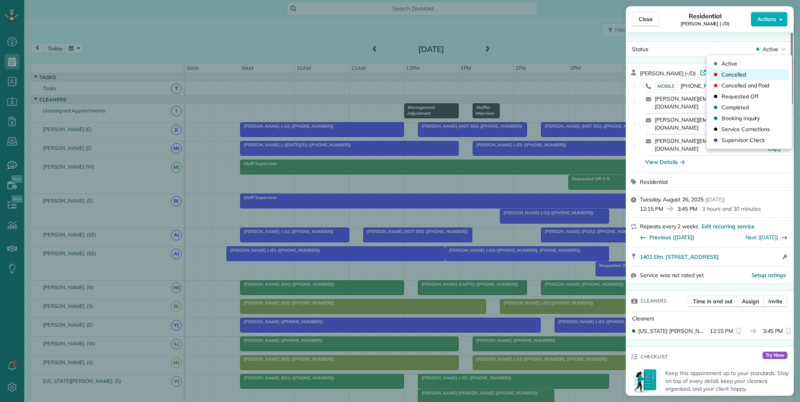
click at [761, 74] on div "Cancelled" at bounding box center [749, 74] width 79 height 11
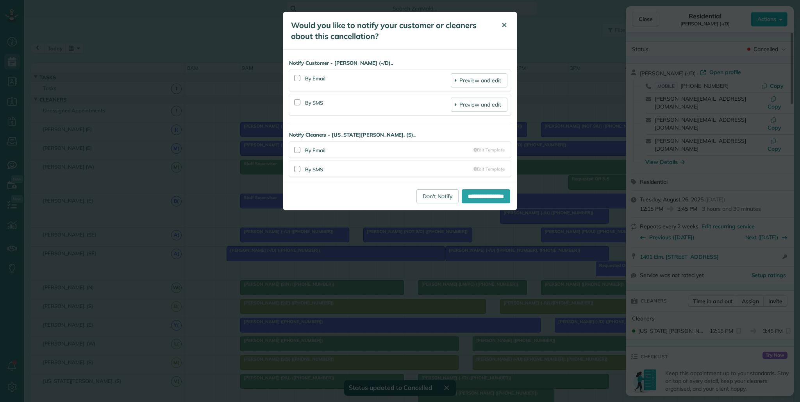
click at [502, 25] on span "✕" at bounding box center [504, 25] width 6 height 9
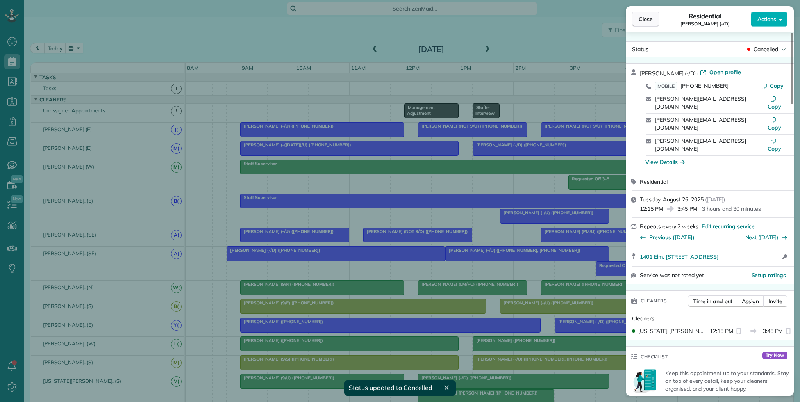
click at [647, 19] on span "Close" at bounding box center [646, 19] width 14 height 8
